Goal: Task Accomplishment & Management: Manage account settings

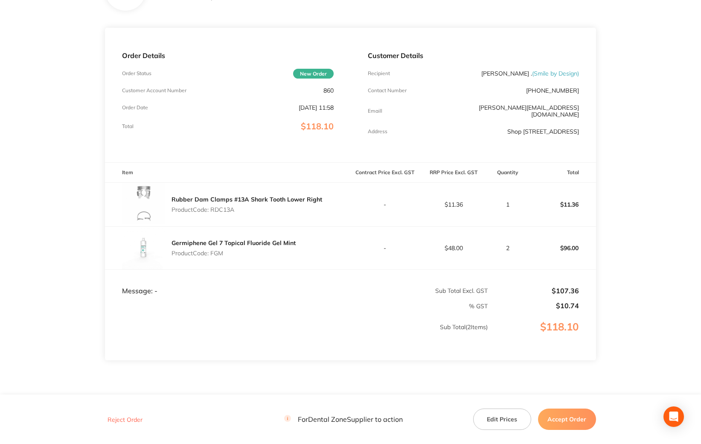
scroll to position [103, 0]
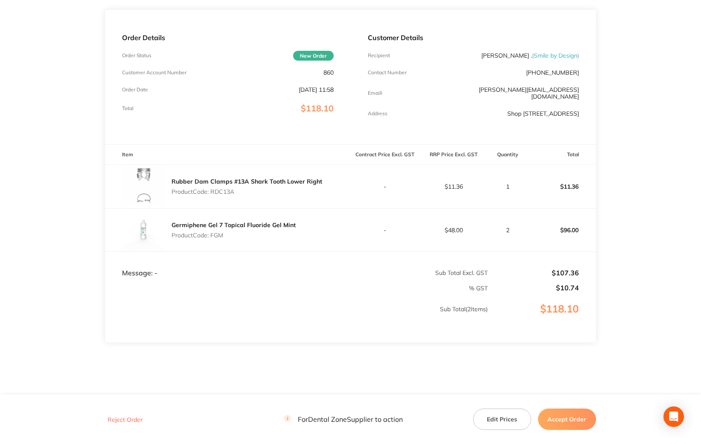
click at [570, 419] on button "Accept Order" at bounding box center [567, 418] width 58 height 21
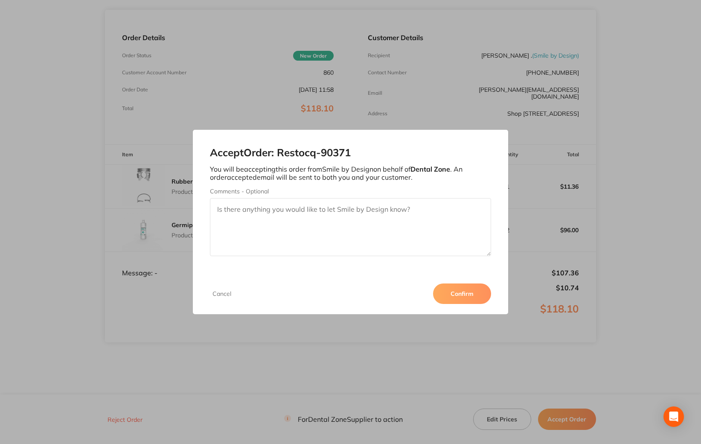
click at [474, 298] on button "Confirm" at bounding box center [462, 293] width 58 height 20
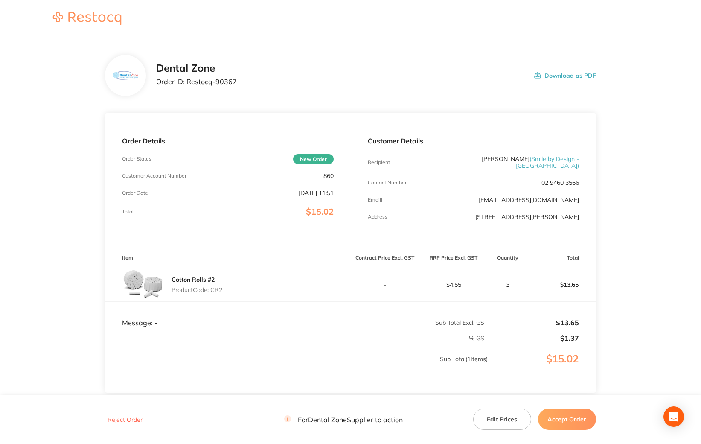
click at [585, 418] on button "Accept Order" at bounding box center [567, 418] width 58 height 21
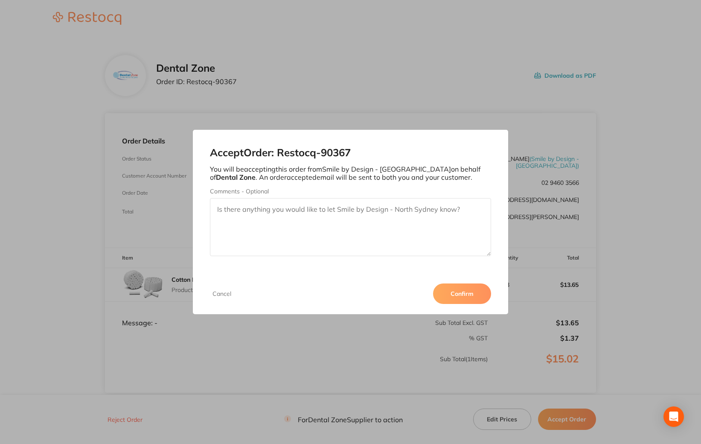
drag, startPoint x: 445, startPoint y: 288, endPoint x: 442, endPoint y: 273, distance: 15.2
click at [445, 288] on button "Confirm" at bounding box center [462, 293] width 58 height 20
